Goal: Information Seeking & Learning: Learn about a topic

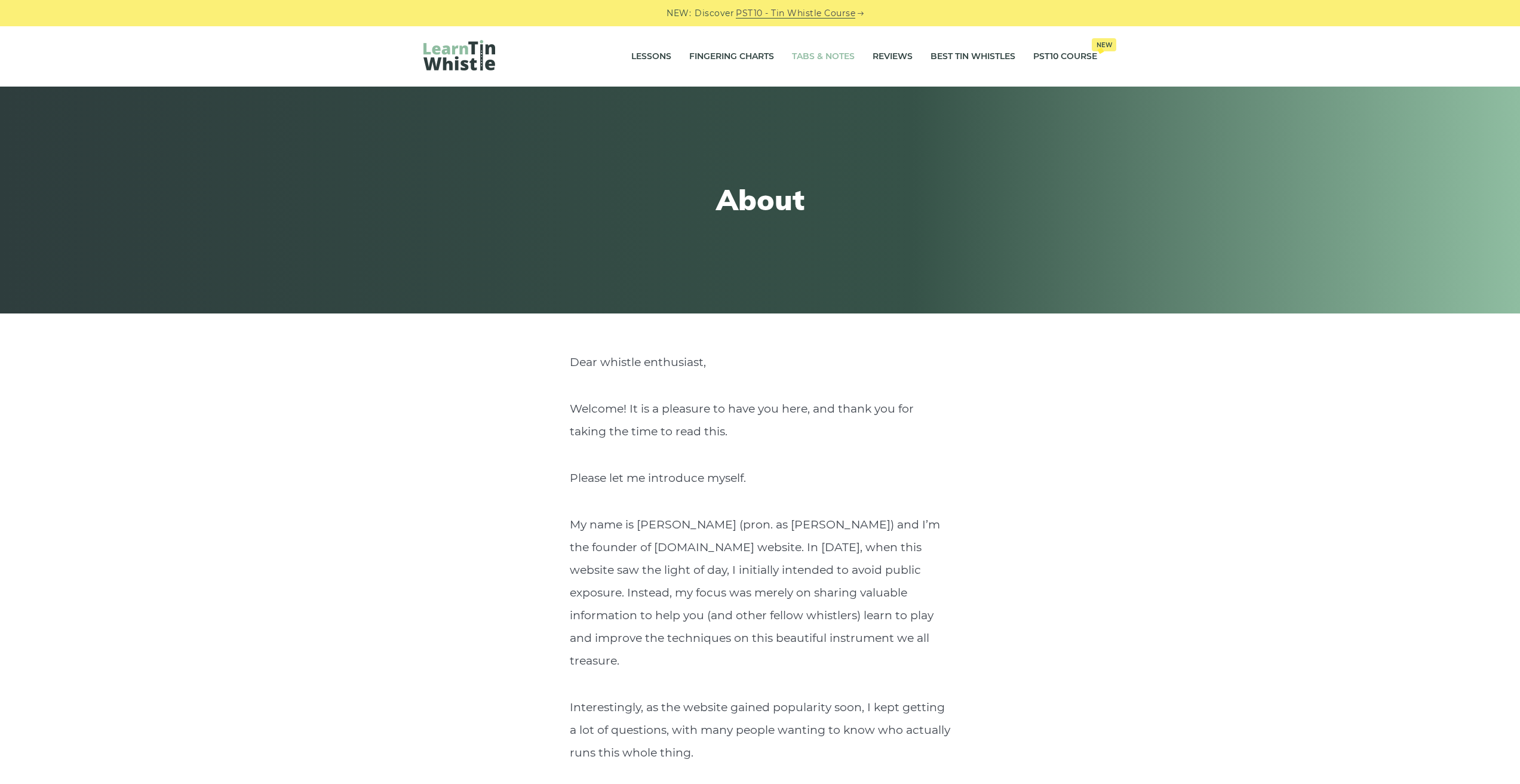
click at [822, 58] on link "Tabs & Notes" at bounding box center [824, 57] width 63 height 30
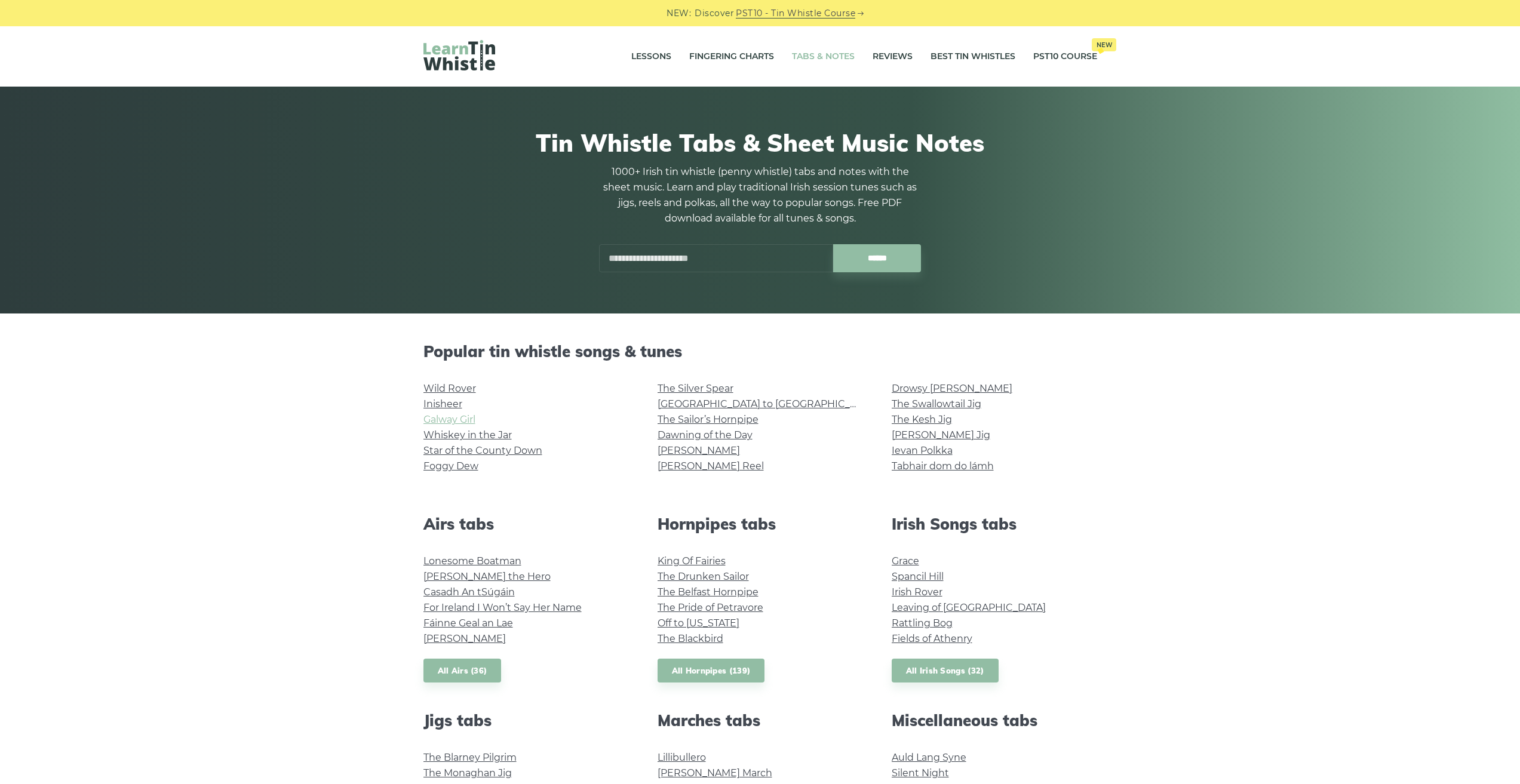
click at [458, 423] on link "Galway Girl" at bounding box center [450, 420] width 52 height 11
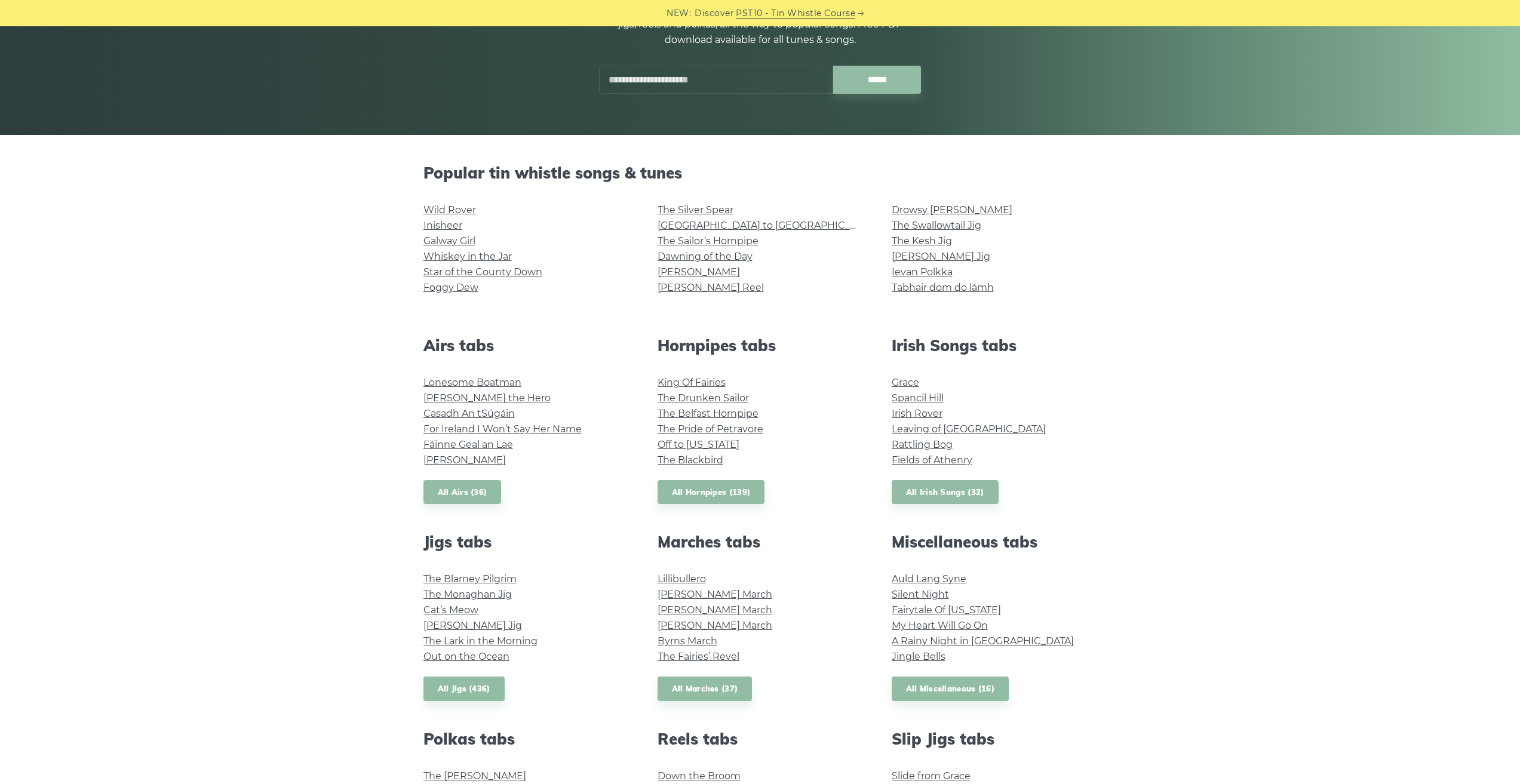
scroll to position [195, 0]
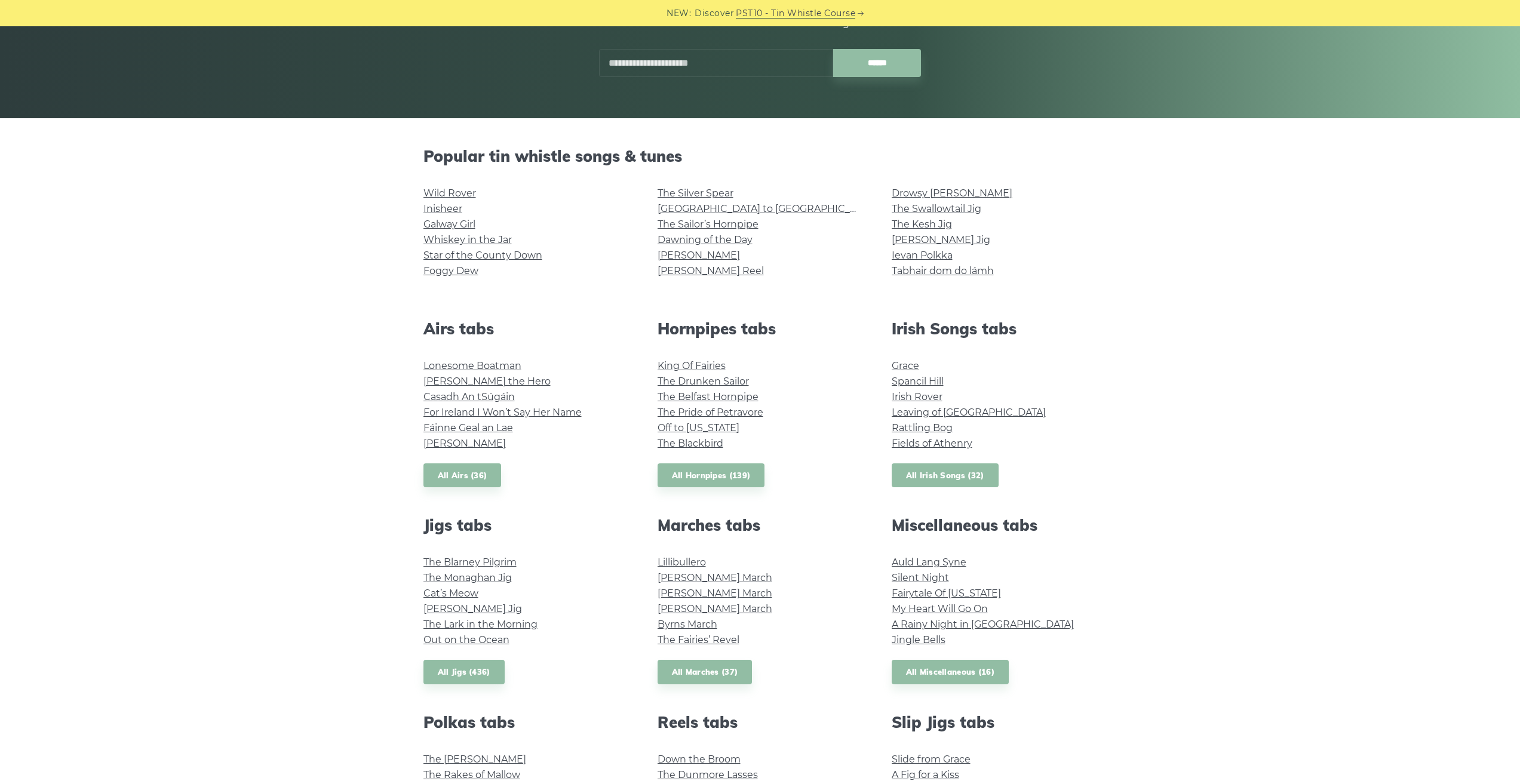
click at [962, 477] on link "All Irish Songs (32)" at bounding box center [945, 476] width 107 height 24
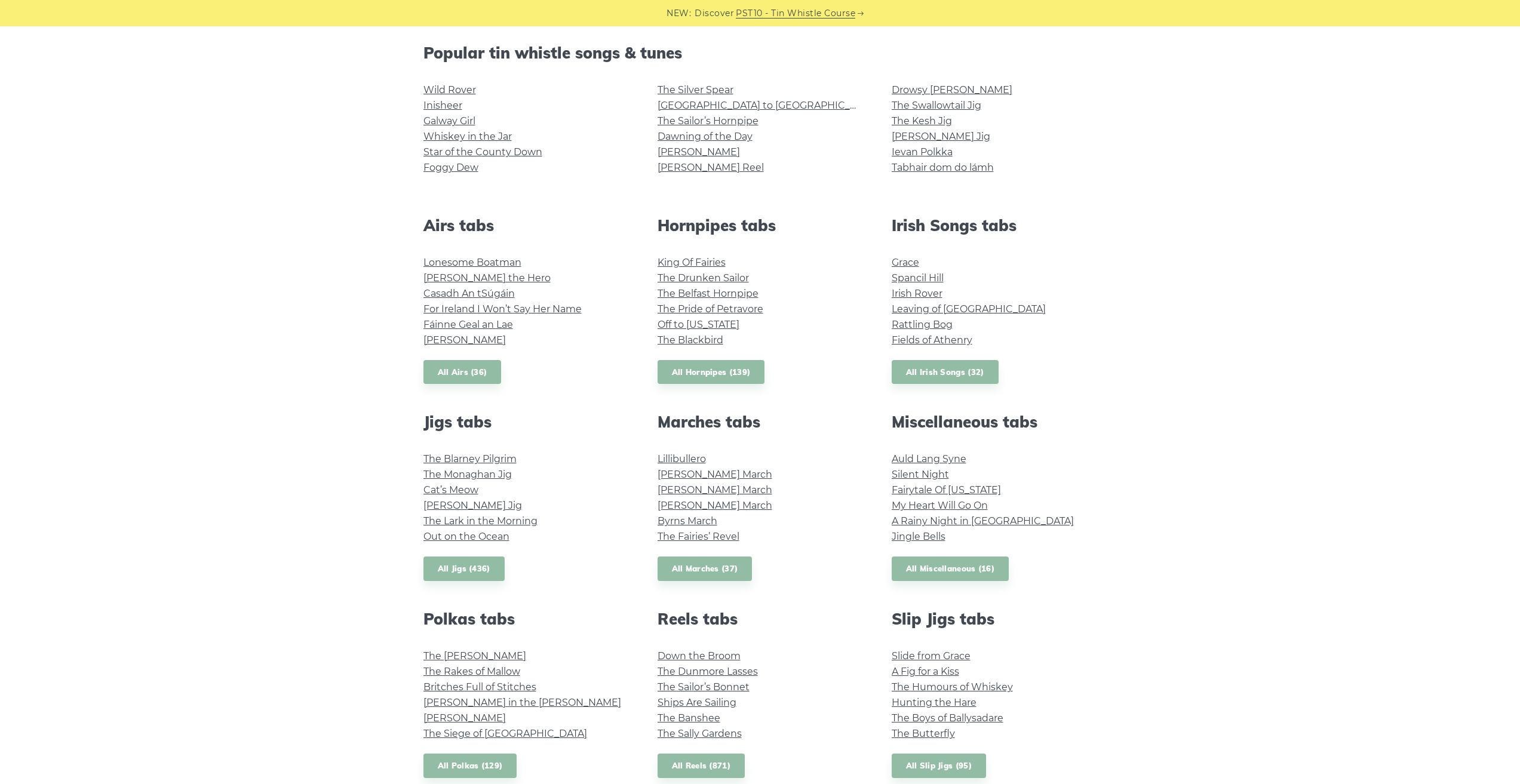
scroll to position [277, 0]
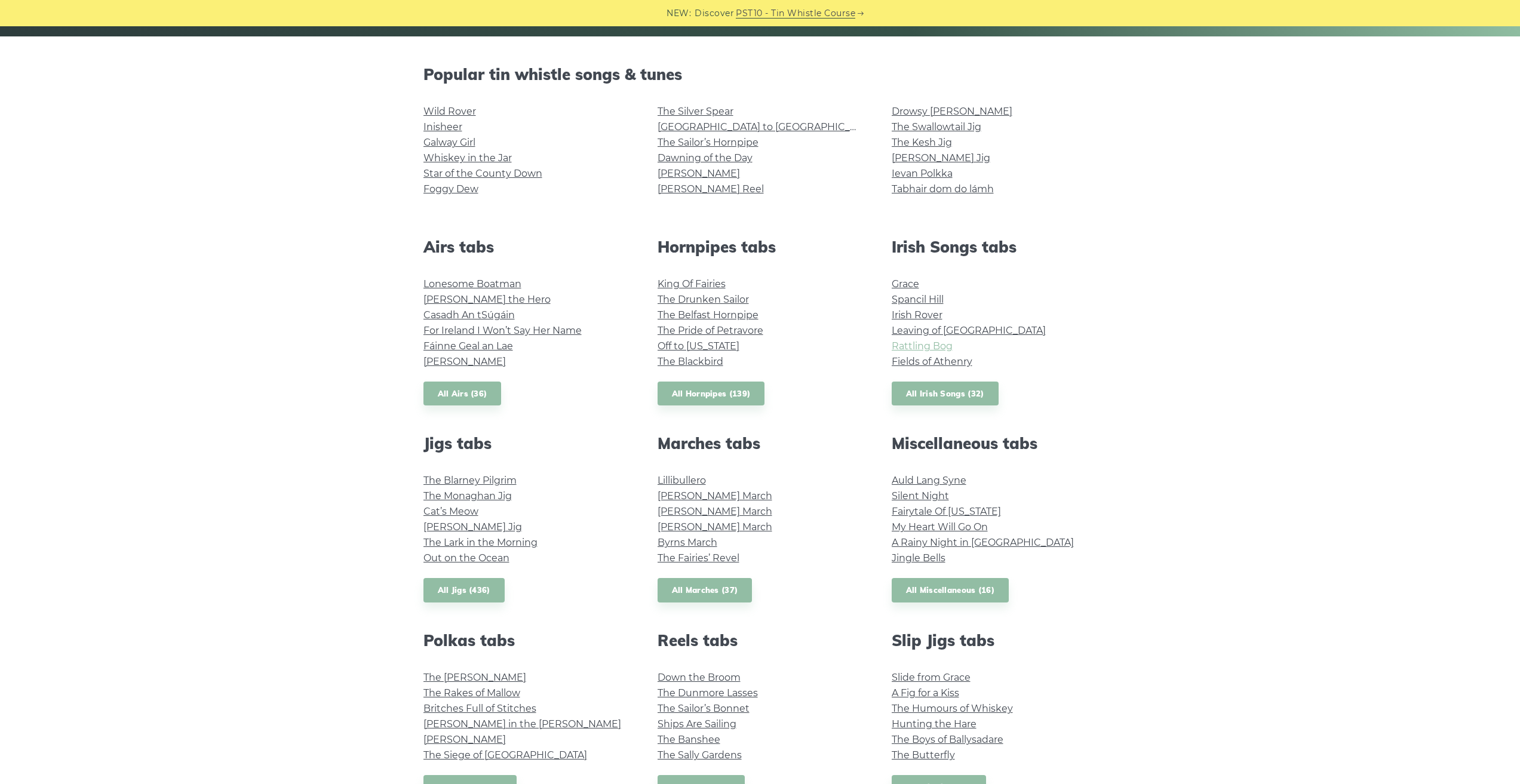
click at [915, 345] on link "Rattling Bog" at bounding box center [923, 346] width 61 height 11
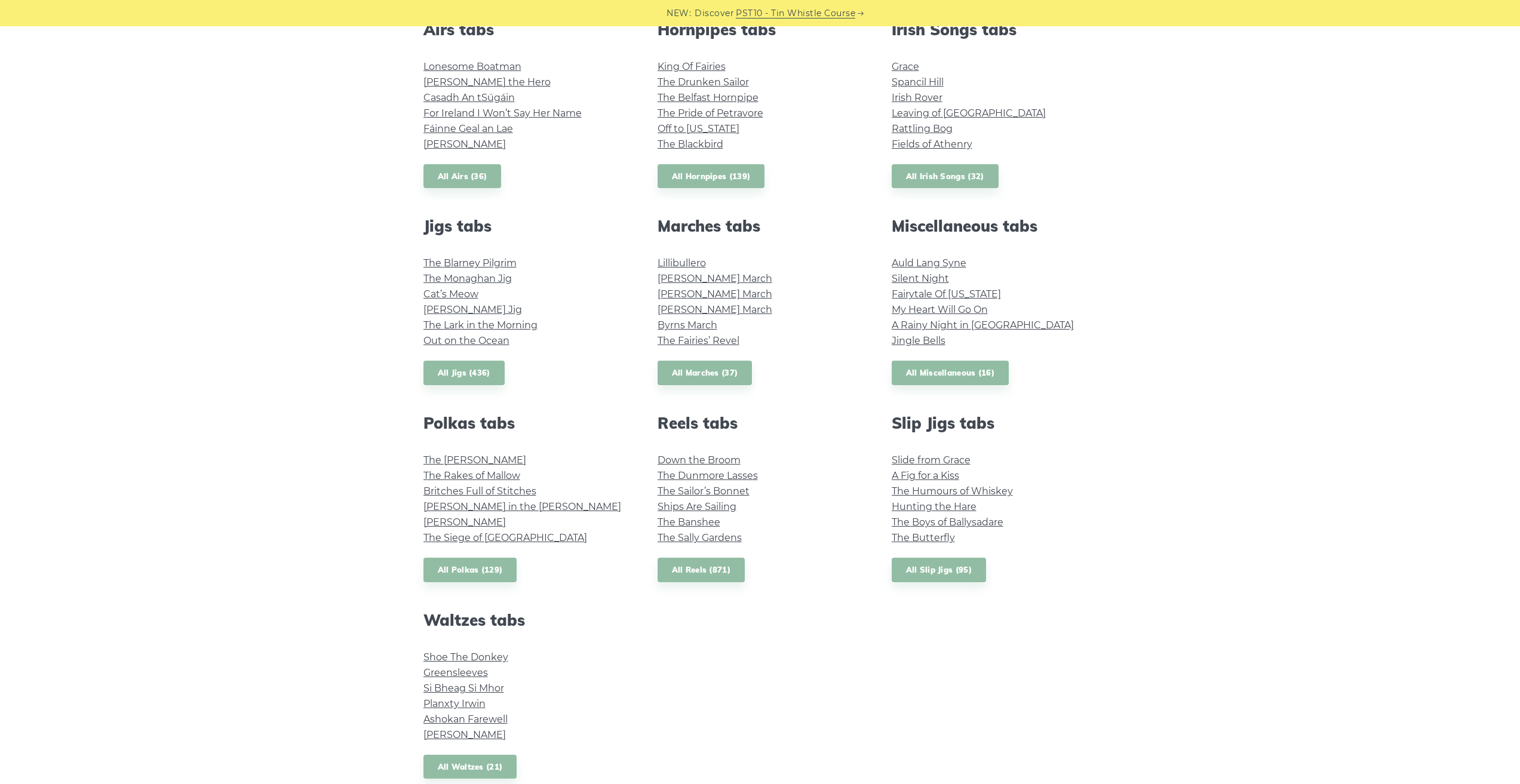
scroll to position [537, 0]
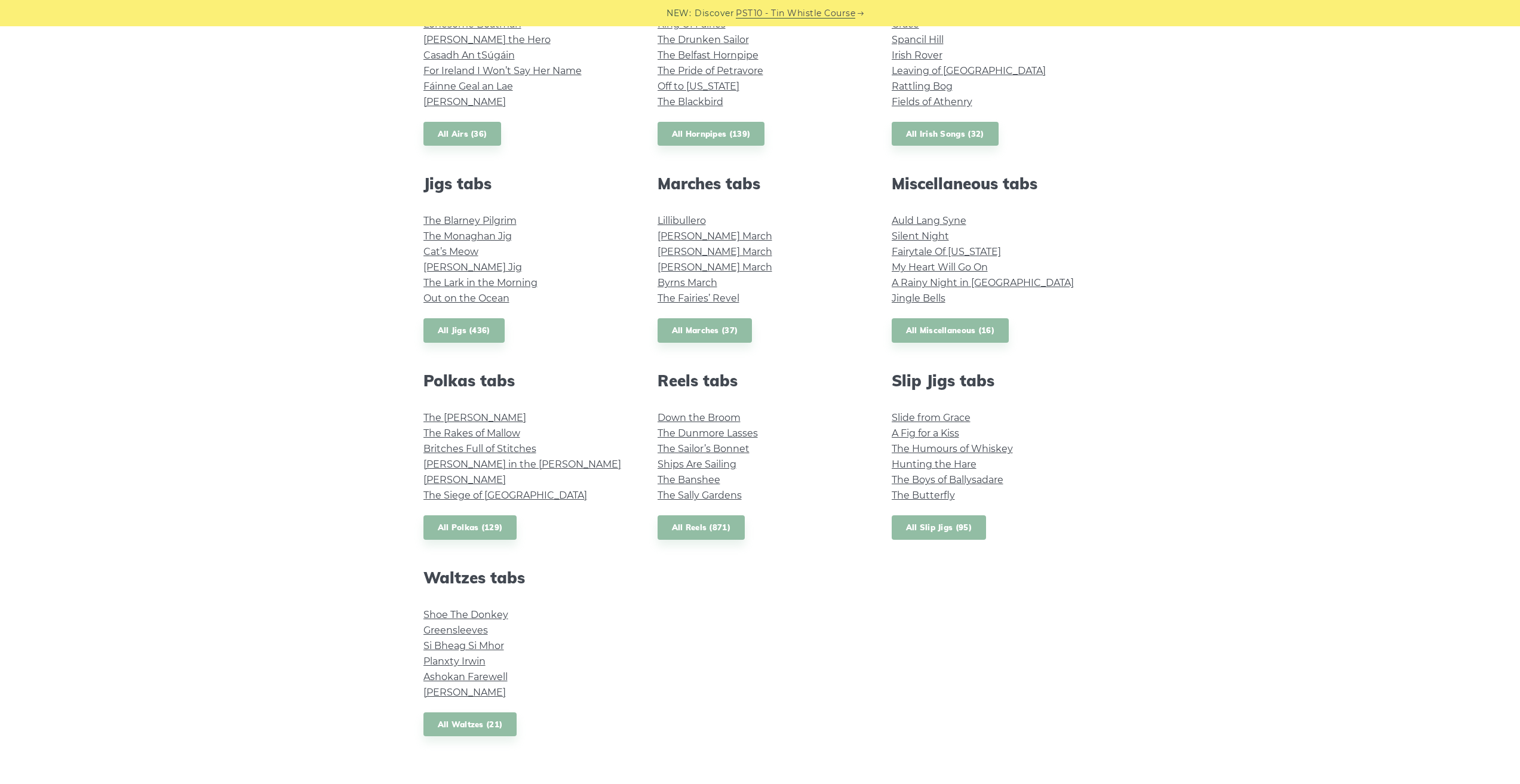
click at [962, 519] on link "All Slip Jigs (95)" at bounding box center [939, 528] width 95 height 24
click at [483, 533] on link "All Polkas (129)" at bounding box center [470, 528] width 94 height 24
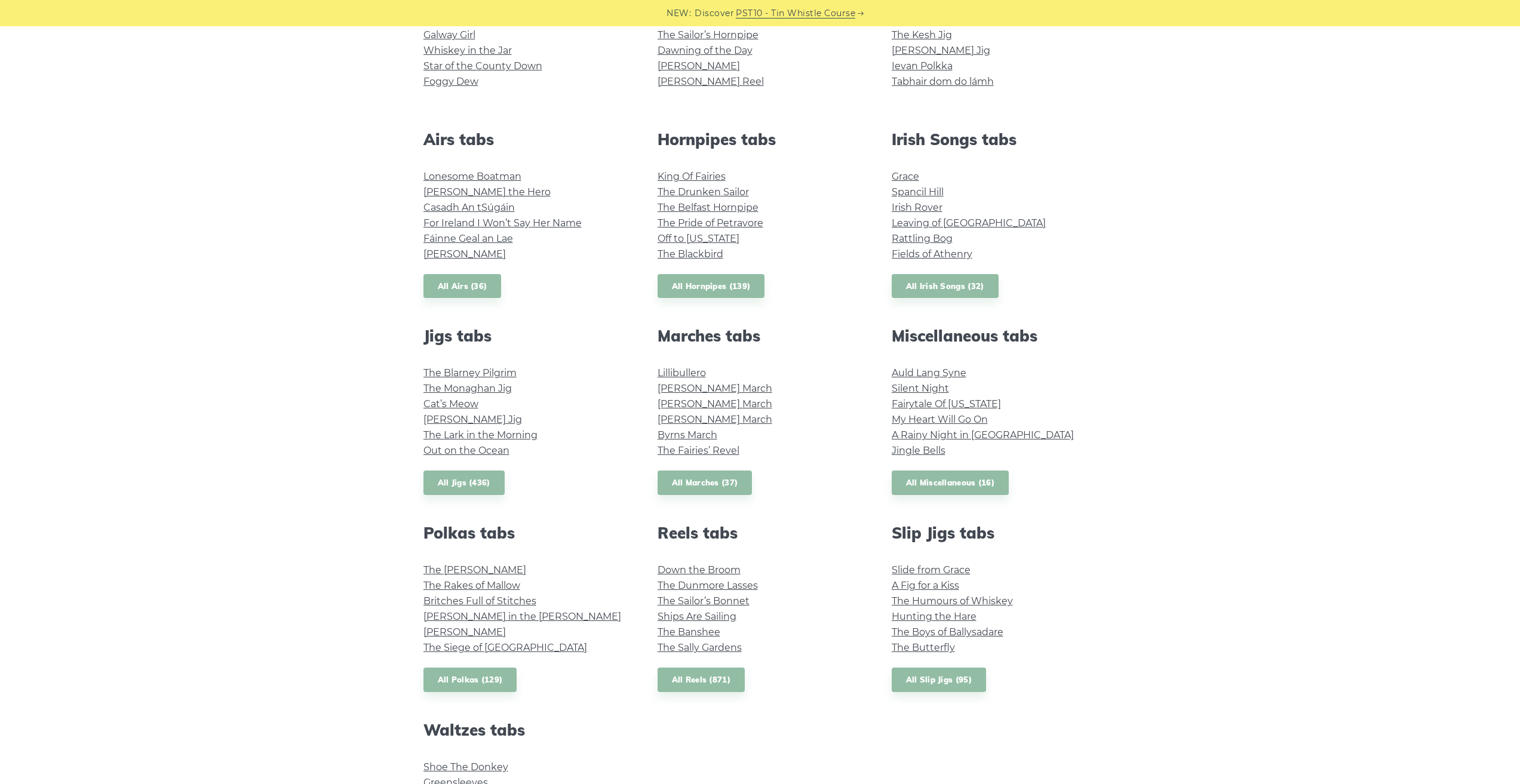
scroll to position [396, 0]
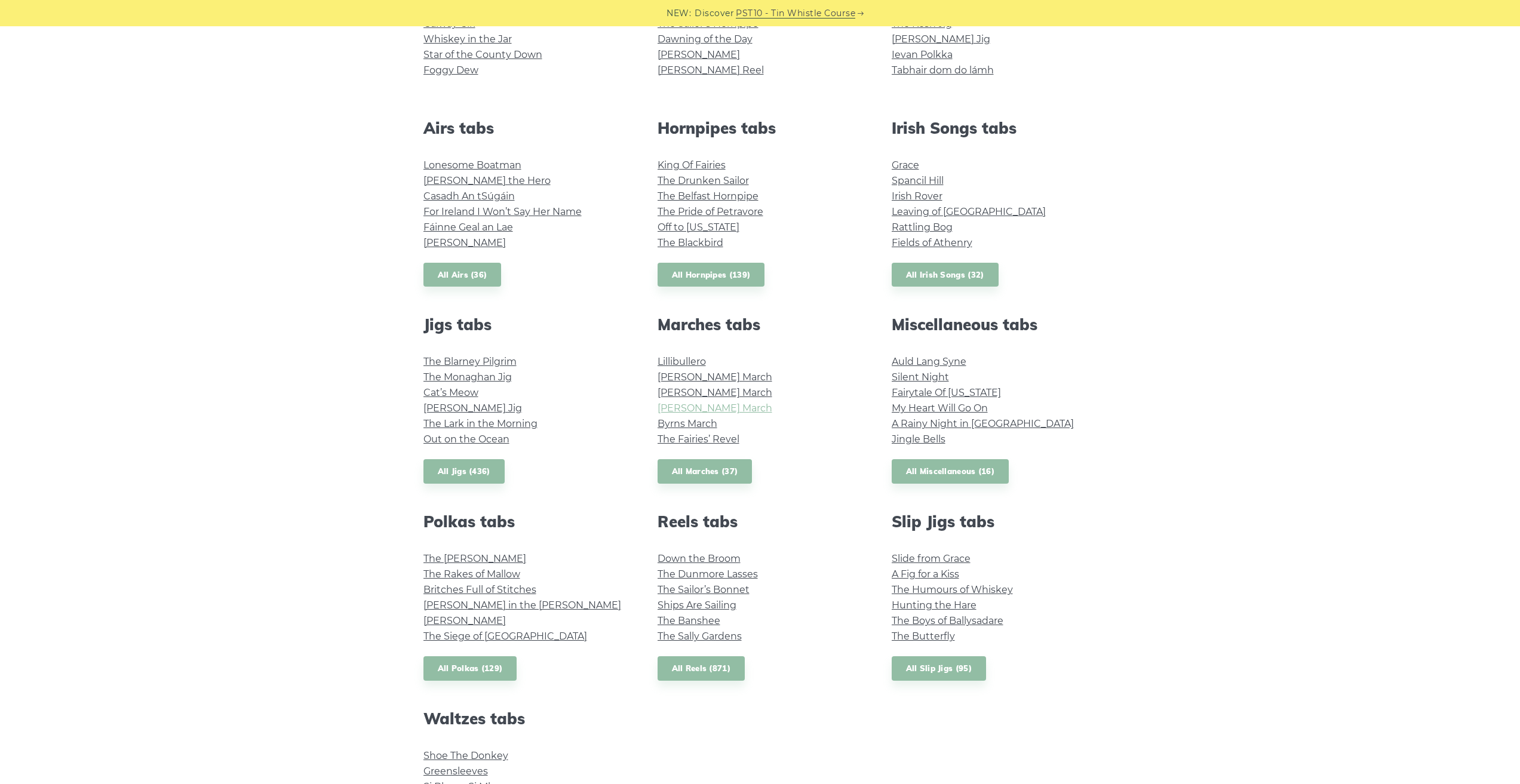
click at [712, 408] on link "O’Neill’s March" at bounding box center [714, 408] width 114 height 11
click at [719, 392] on link "Brian Boru’s March" at bounding box center [714, 393] width 114 height 11
click at [970, 207] on link "Leaving of Liverpool" at bounding box center [969, 212] width 154 height 11
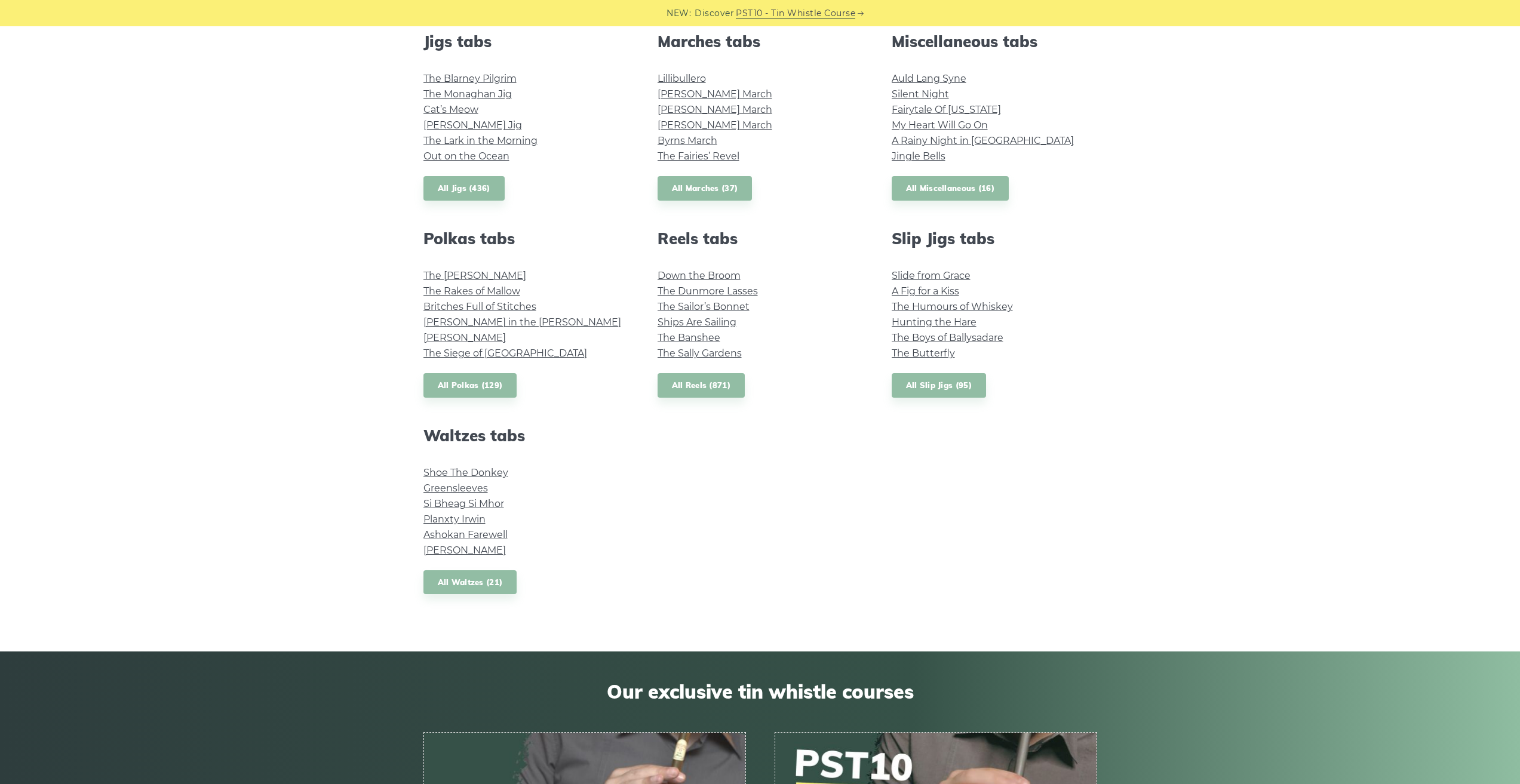
scroll to position [702, 0]
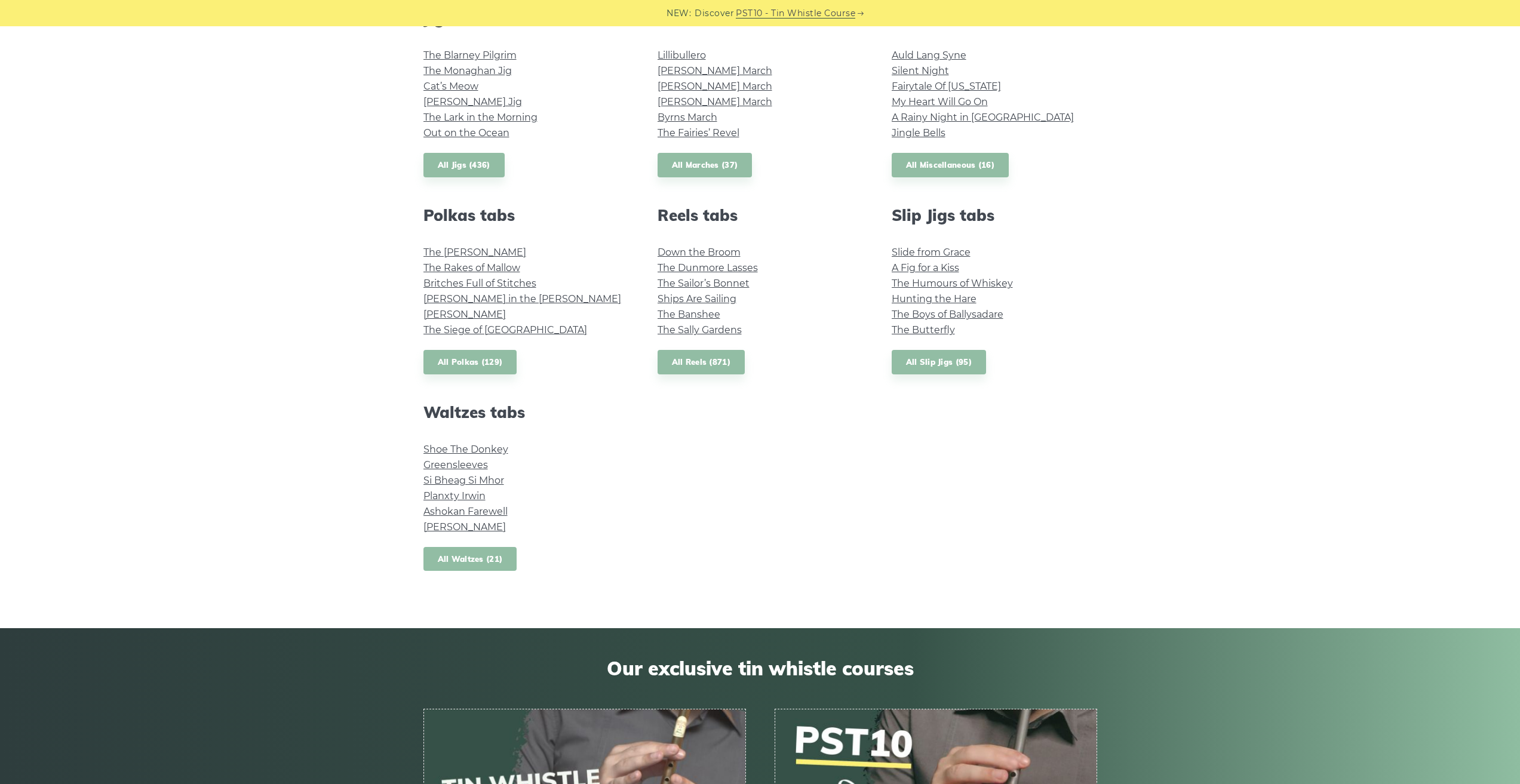
click at [450, 559] on link "All Waltzes (21)" at bounding box center [470, 559] width 94 height 24
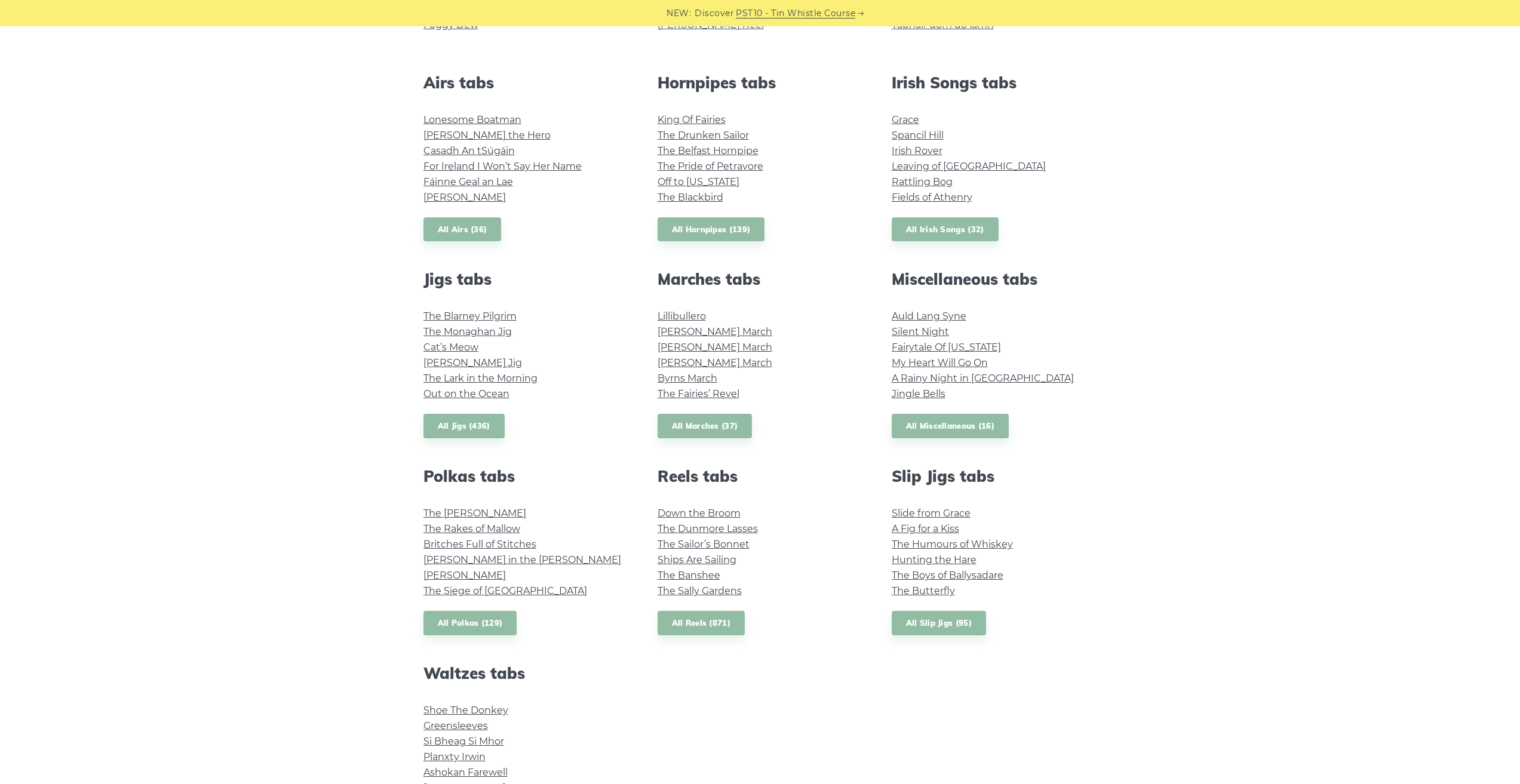
scroll to position [384, 0]
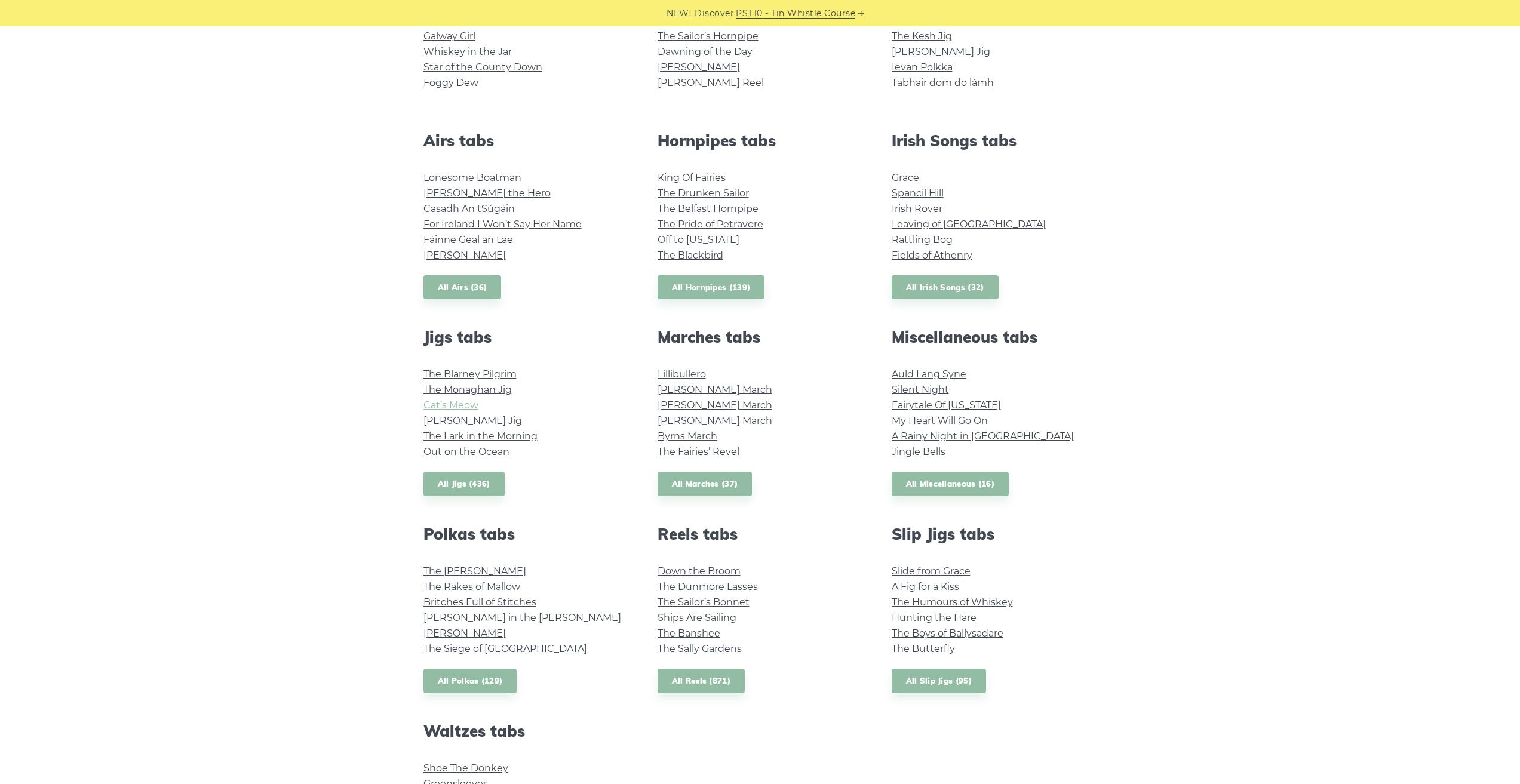
click at [454, 405] on link "Cat’s Meow" at bounding box center [451, 405] width 55 height 11
click at [689, 179] on link "King Of Fairies" at bounding box center [691, 177] width 68 height 11
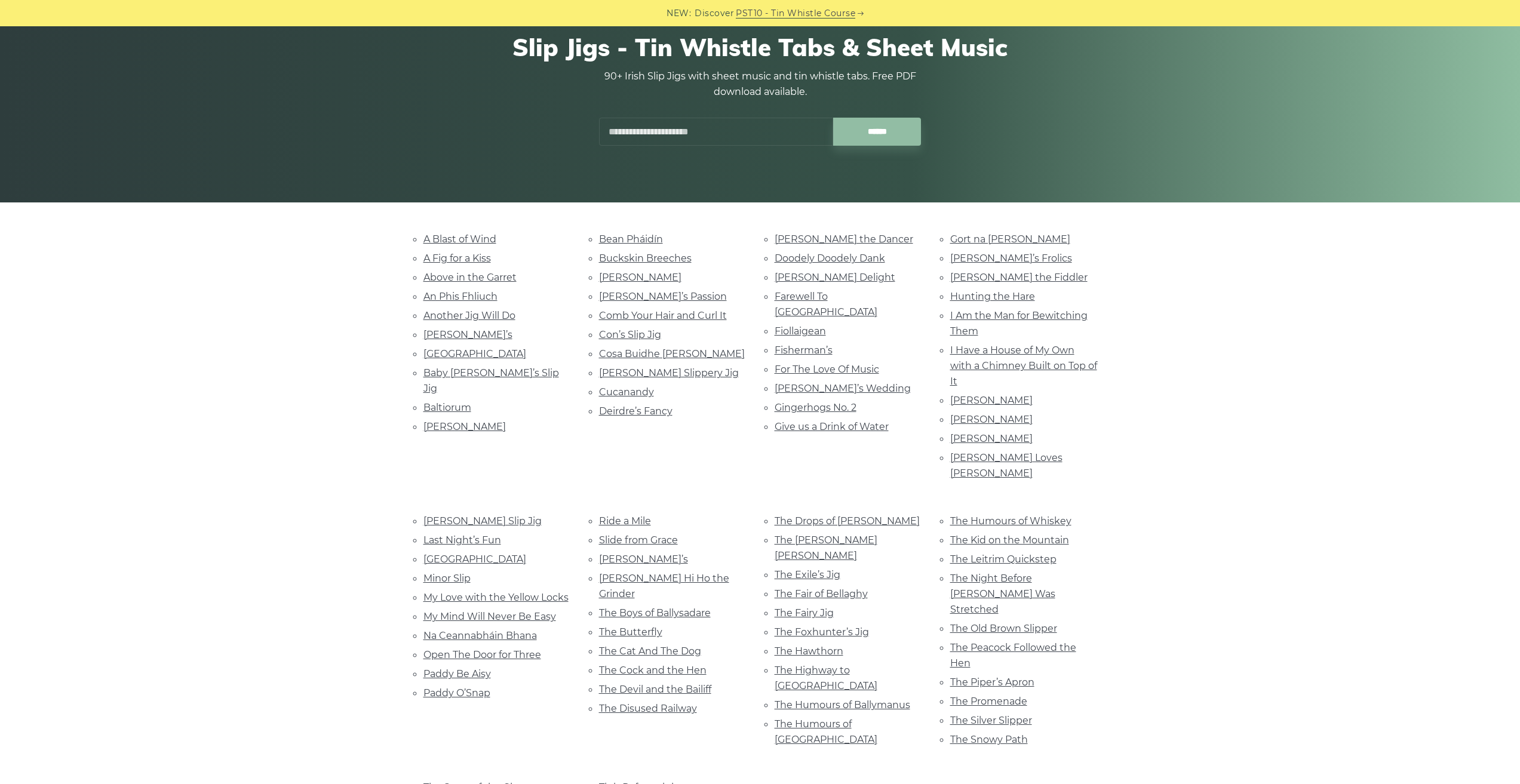
scroll to position [110, 0]
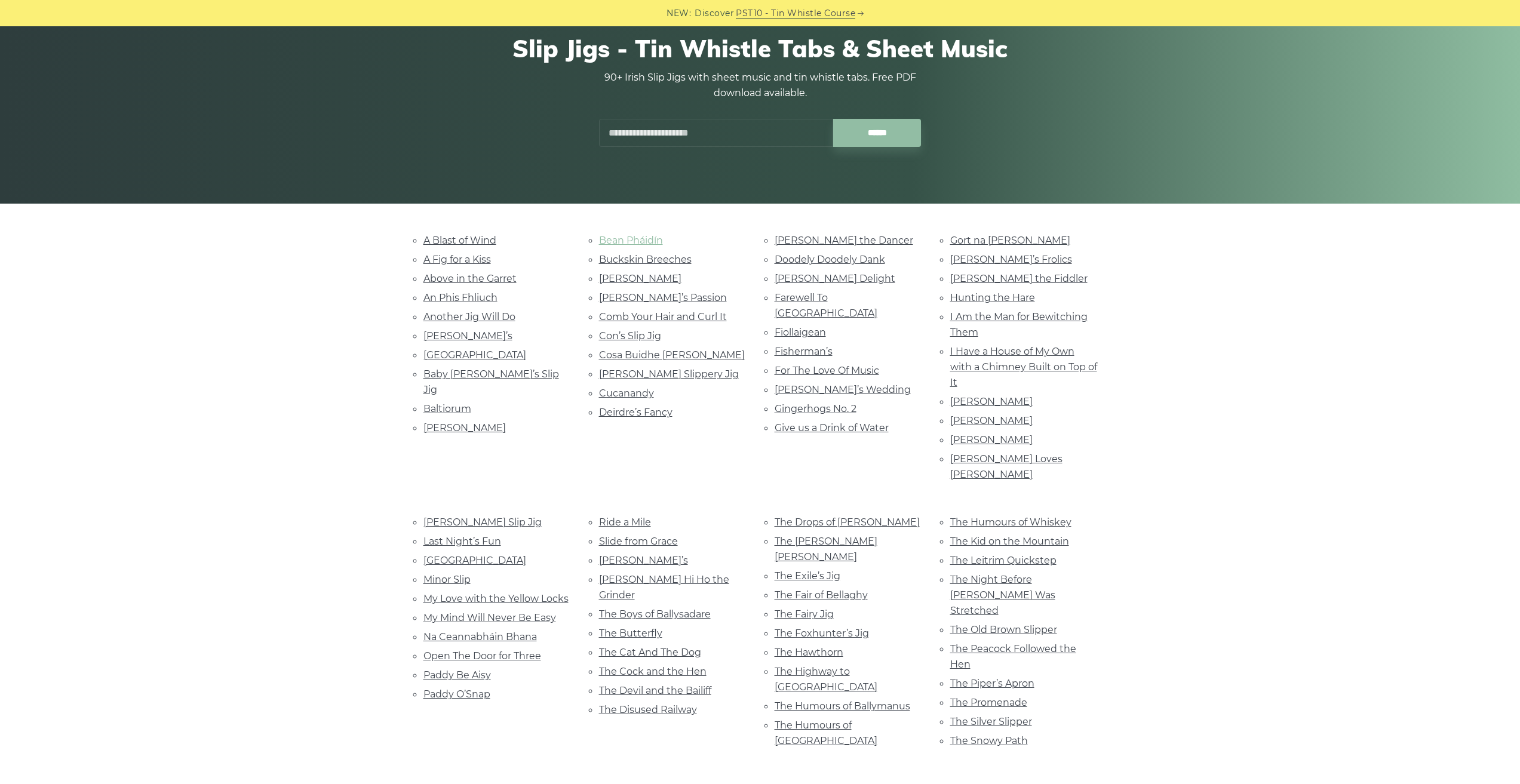
click at [649, 240] on link "Bean Pháidín" at bounding box center [631, 241] width 64 height 11
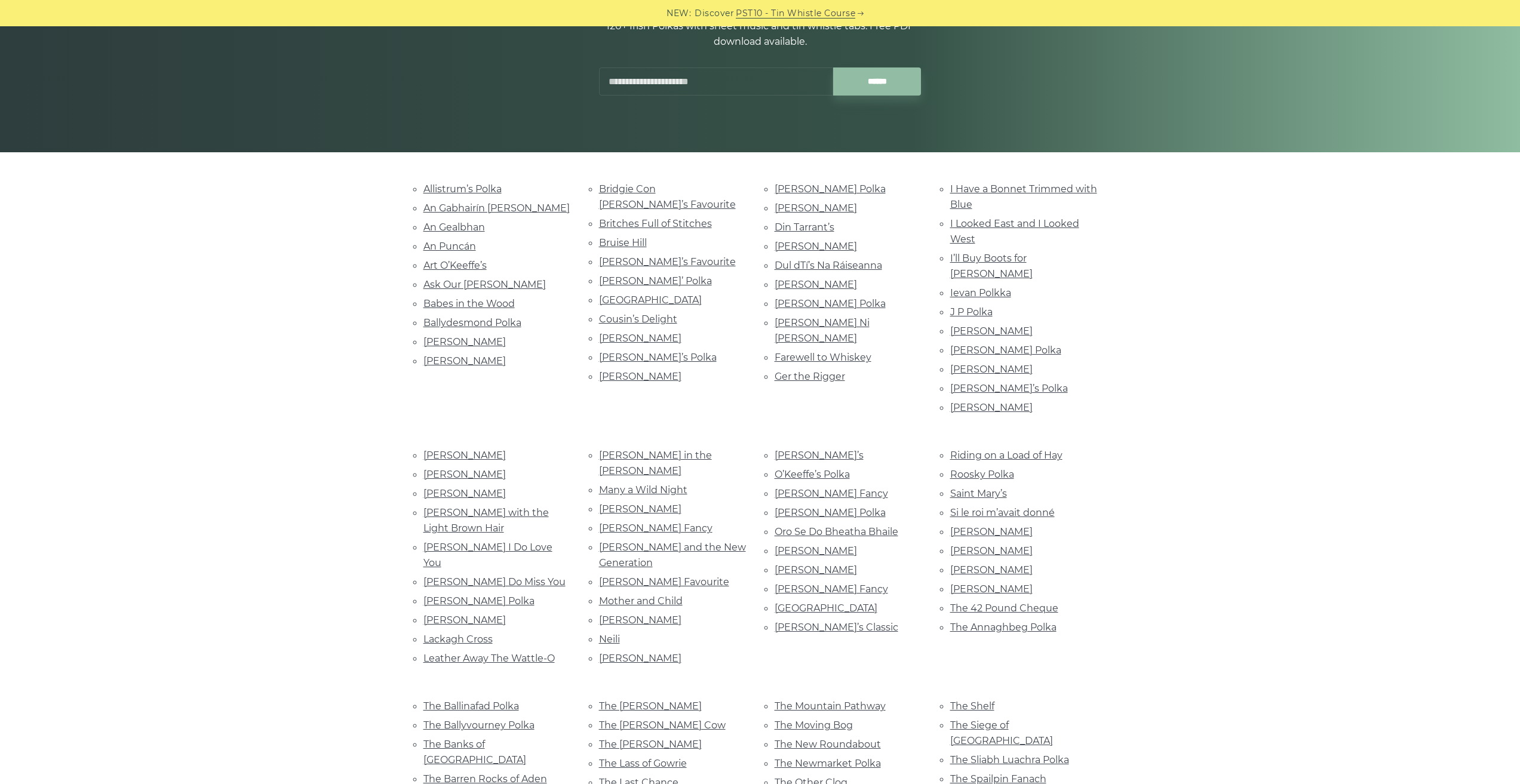
scroll to position [160, 0]
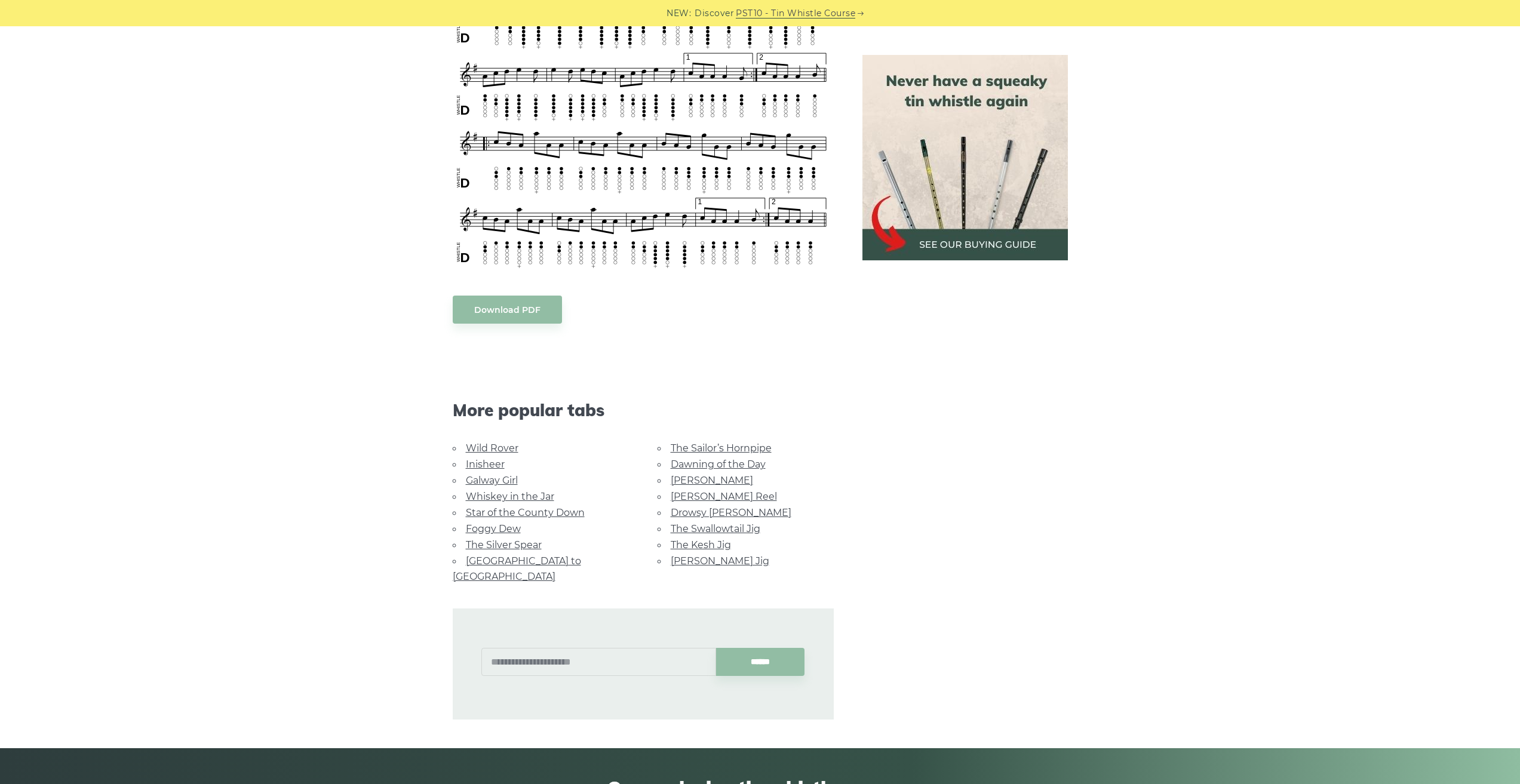
scroll to position [155, 0]
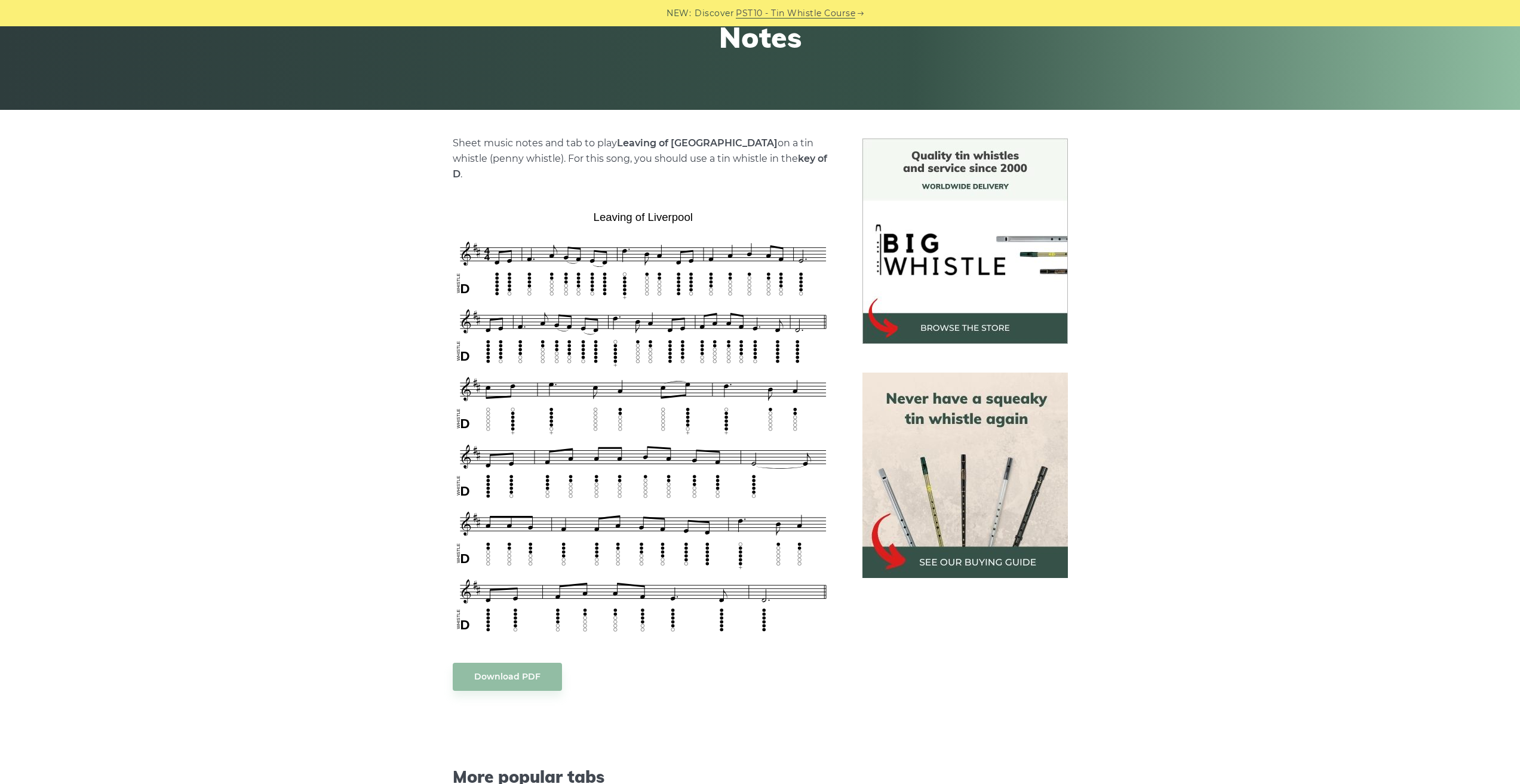
scroll to position [242, 0]
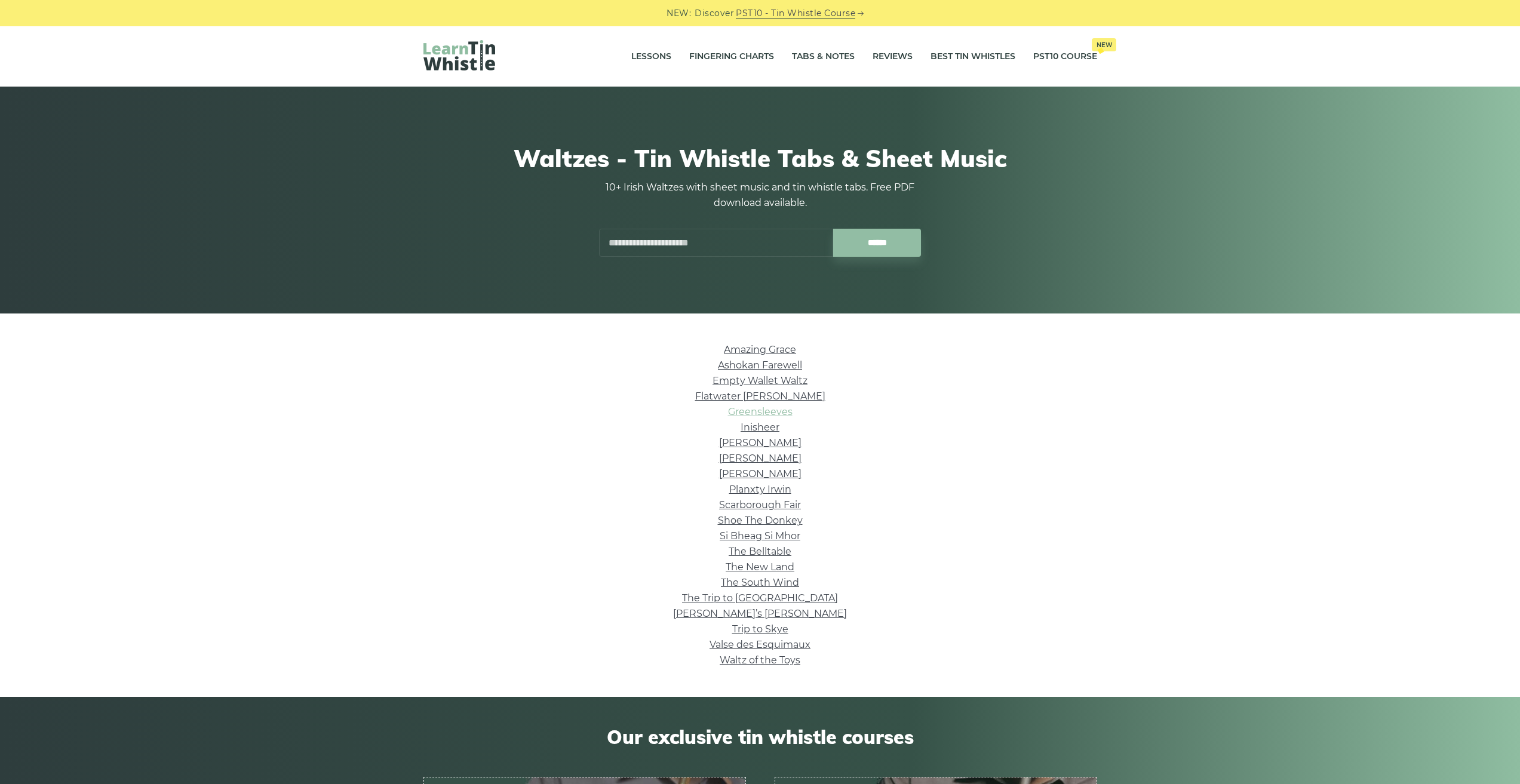
click at [742, 412] on link "Greensleeves" at bounding box center [760, 412] width 64 height 11
click at [749, 538] on link "Si­ Bheag Si­ Mhor" at bounding box center [760, 536] width 81 height 11
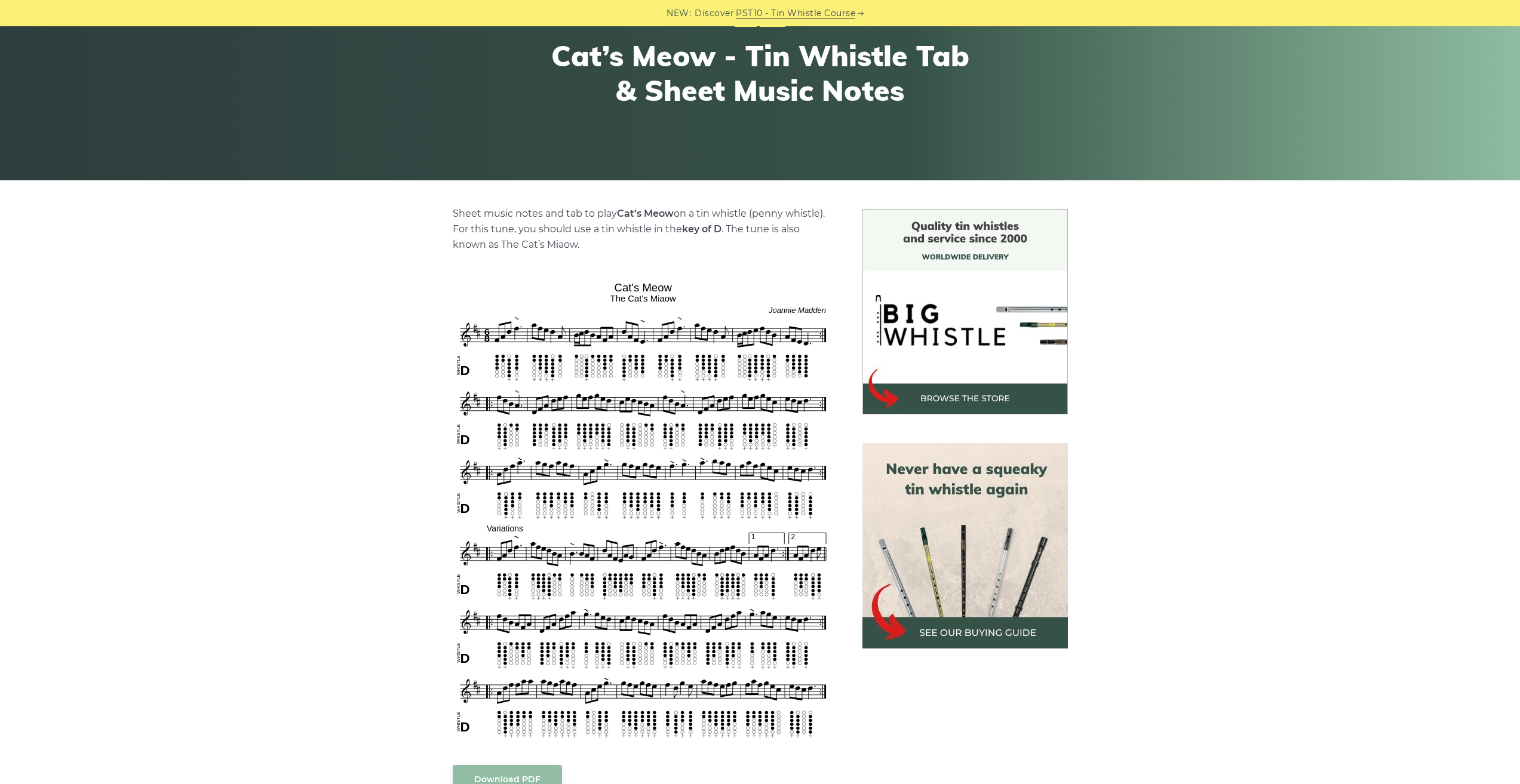
scroll to position [187, 0]
